Goal: Communication & Community: Answer question/provide support

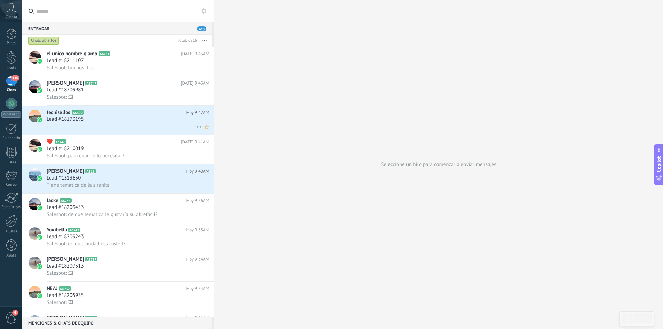
click at [146, 120] on div "Lead #18173195" at bounding box center [128, 119] width 163 height 7
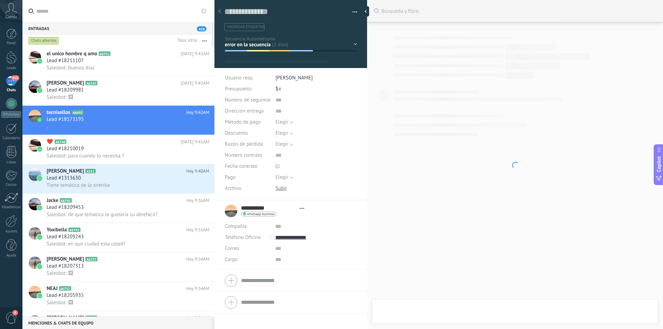
type textarea "**********"
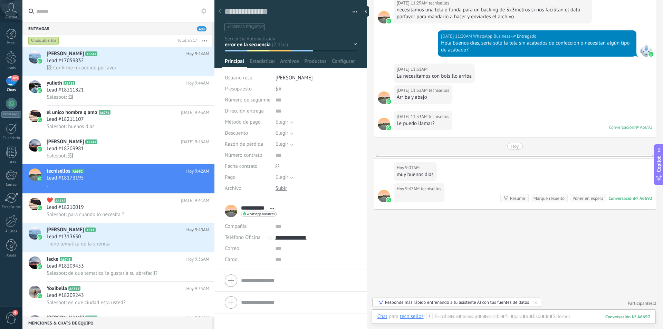
scroll to position [277, 0]
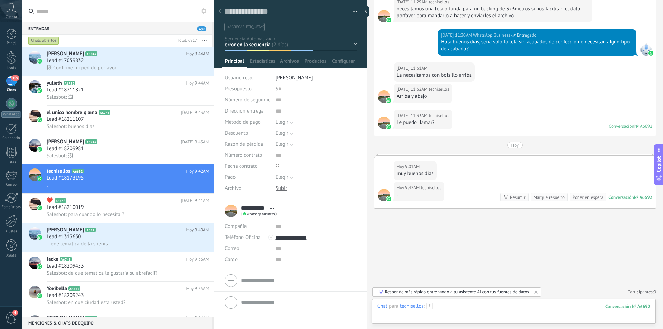
click at [471, 310] on div at bounding box center [514, 313] width 273 height 21
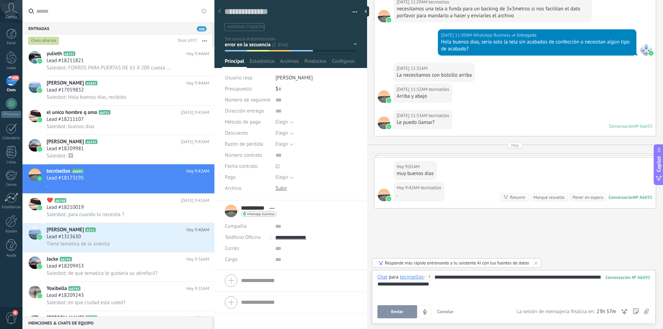
click at [405, 313] on button "Enviar" at bounding box center [398, 311] width 40 height 13
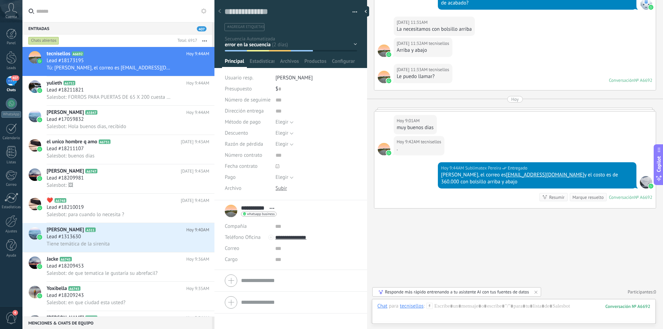
click at [221, 11] on div at bounding box center [220, 11] width 10 height 13
